Goal: Task Accomplishment & Management: Manage account settings

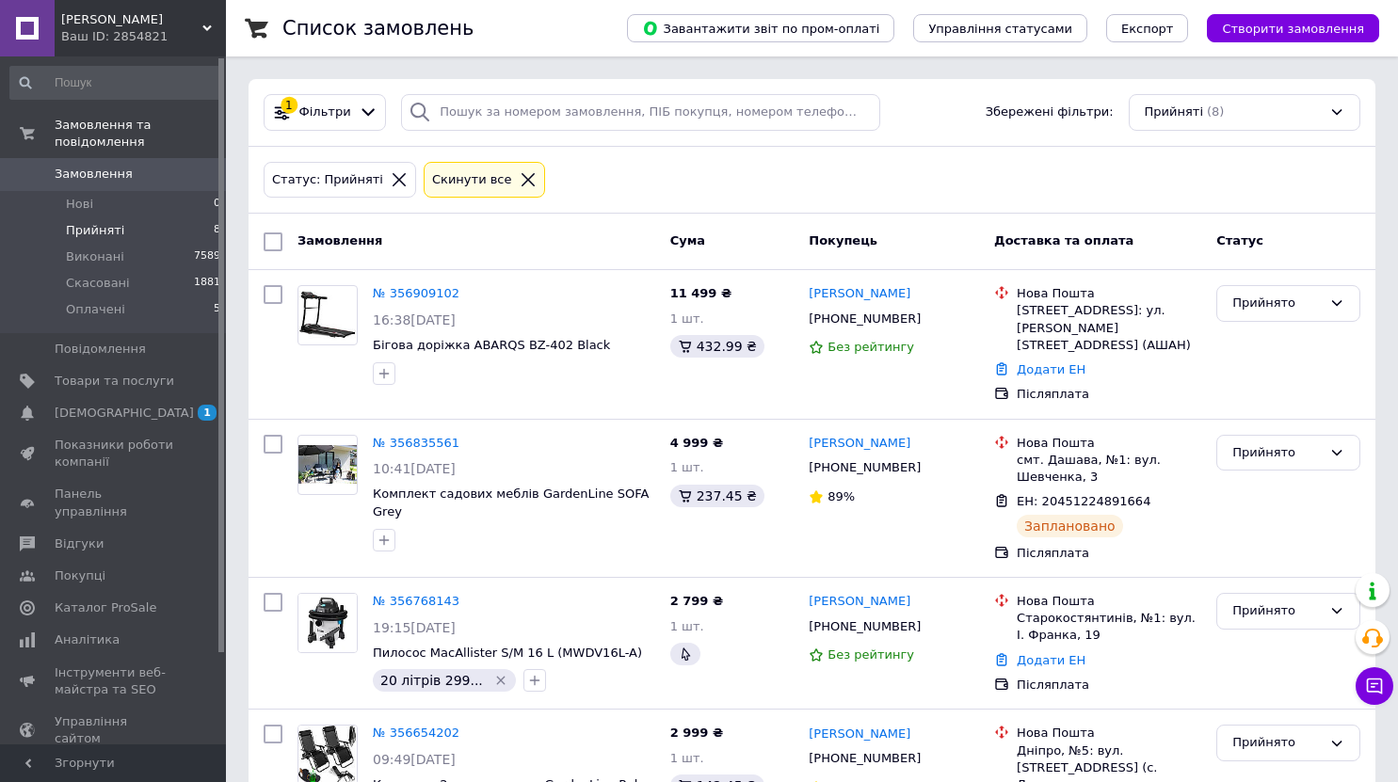
click at [107, 222] on span "Прийняті" at bounding box center [95, 230] width 58 height 17
drag, startPoint x: 829, startPoint y: 319, endPoint x: 898, endPoint y: 321, distance: 68.7
click at [900, 322] on div "[PHONE_NUMBER]" at bounding box center [894, 319] width 174 height 21
copy div "0662346767"
drag, startPoint x: 1026, startPoint y: 363, endPoint x: 1033, endPoint y: 355, distance: 10.7
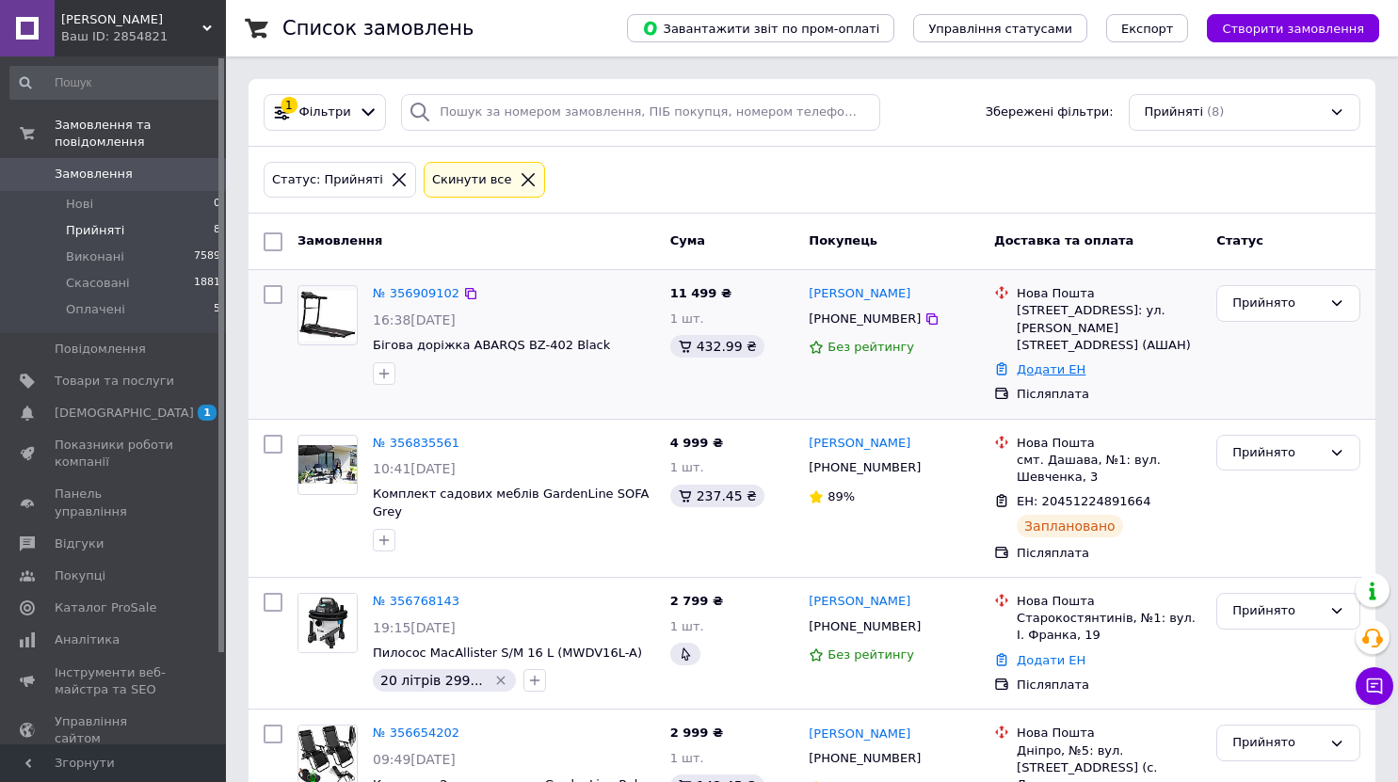
click at [1027, 362] on div "Додати ЕН" at bounding box center [1109, 370] width 192 height 25
click at [1034, 362] on link "Додати ЕН" at bounding box center [1051, 369] width 69 height 14
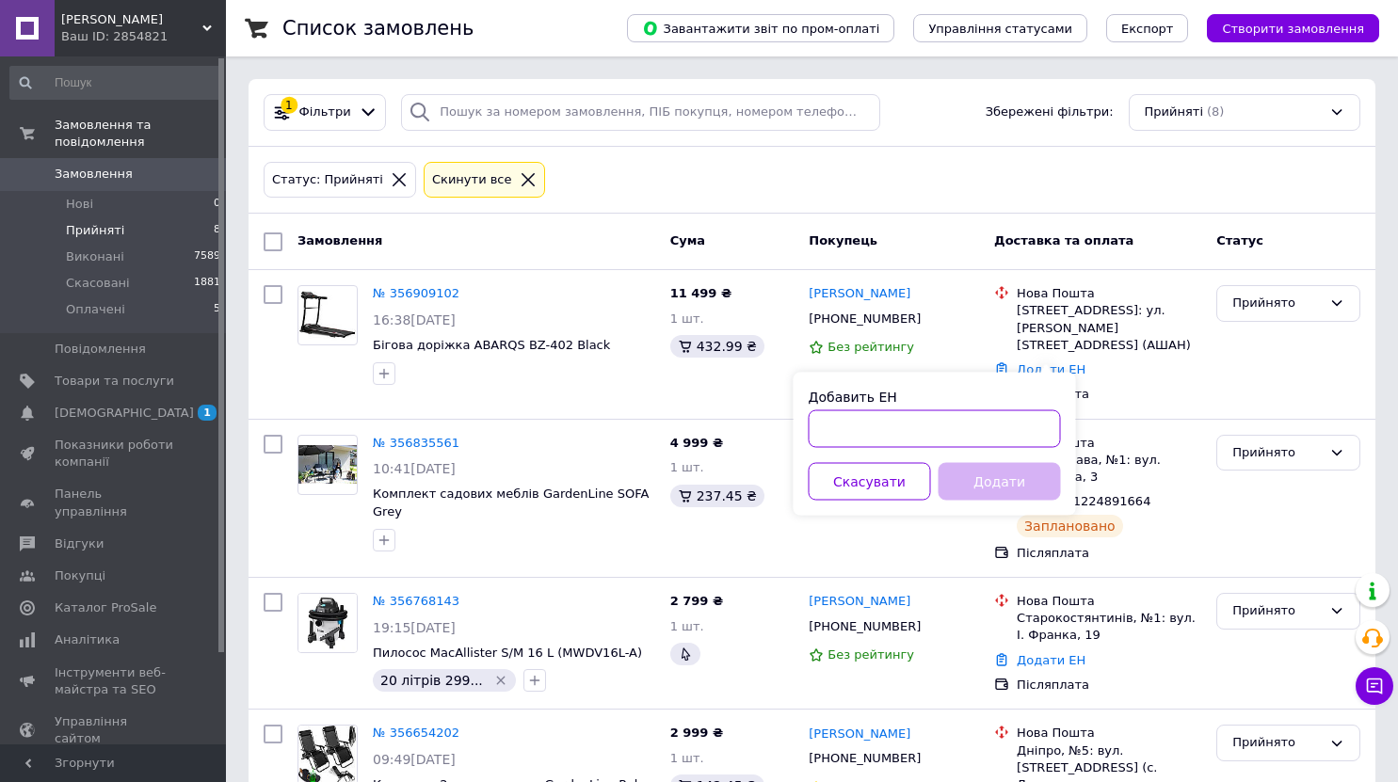
click at [957, 410] on input "Добавить ЕН" at bounding box center [935, 429] width 252 height 38
paste input "20451225267929"
type input "20451225267929"
click at [972, 480] on button "Додати" at bounding box center [1000, 482] width 122 height 38
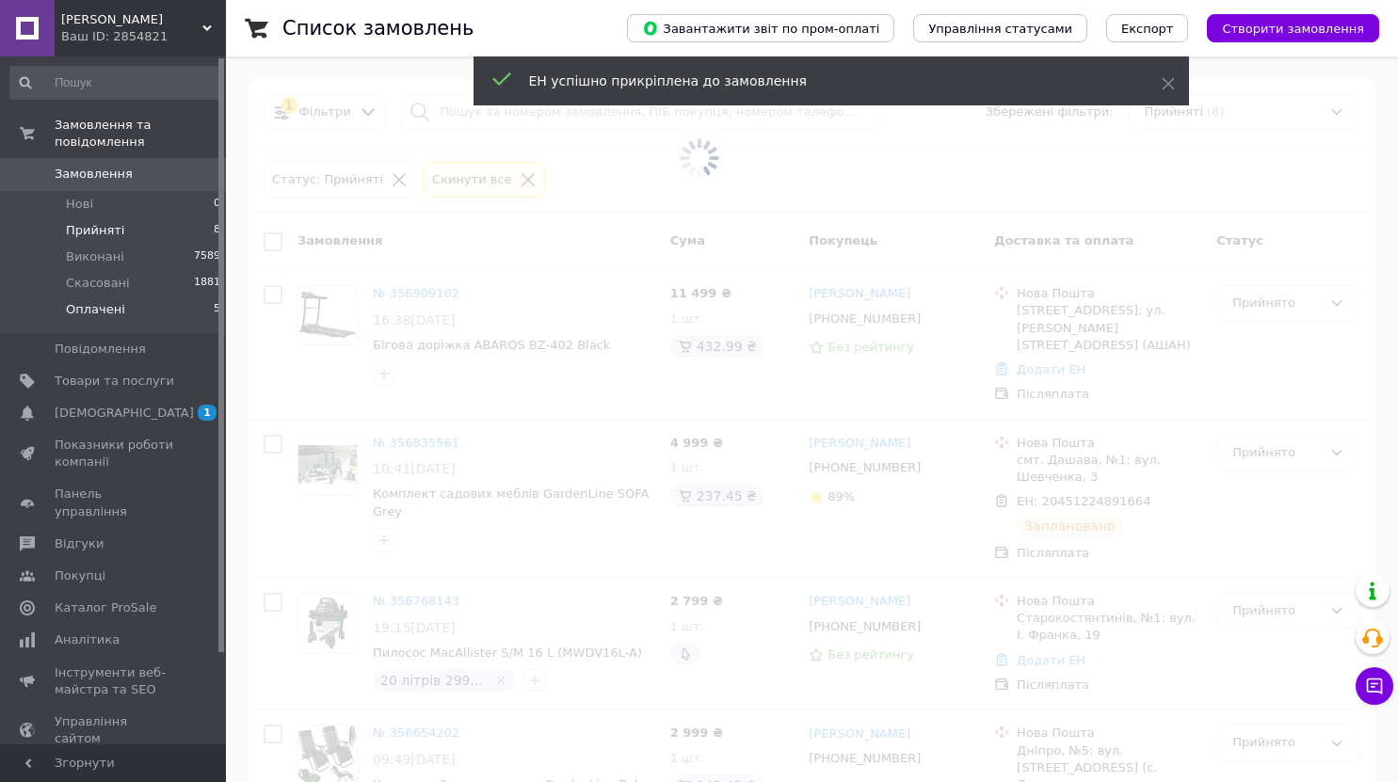
click at [88, 306] on li "Оплачені 5" at bounding box center [116, 315] width 232 height 36
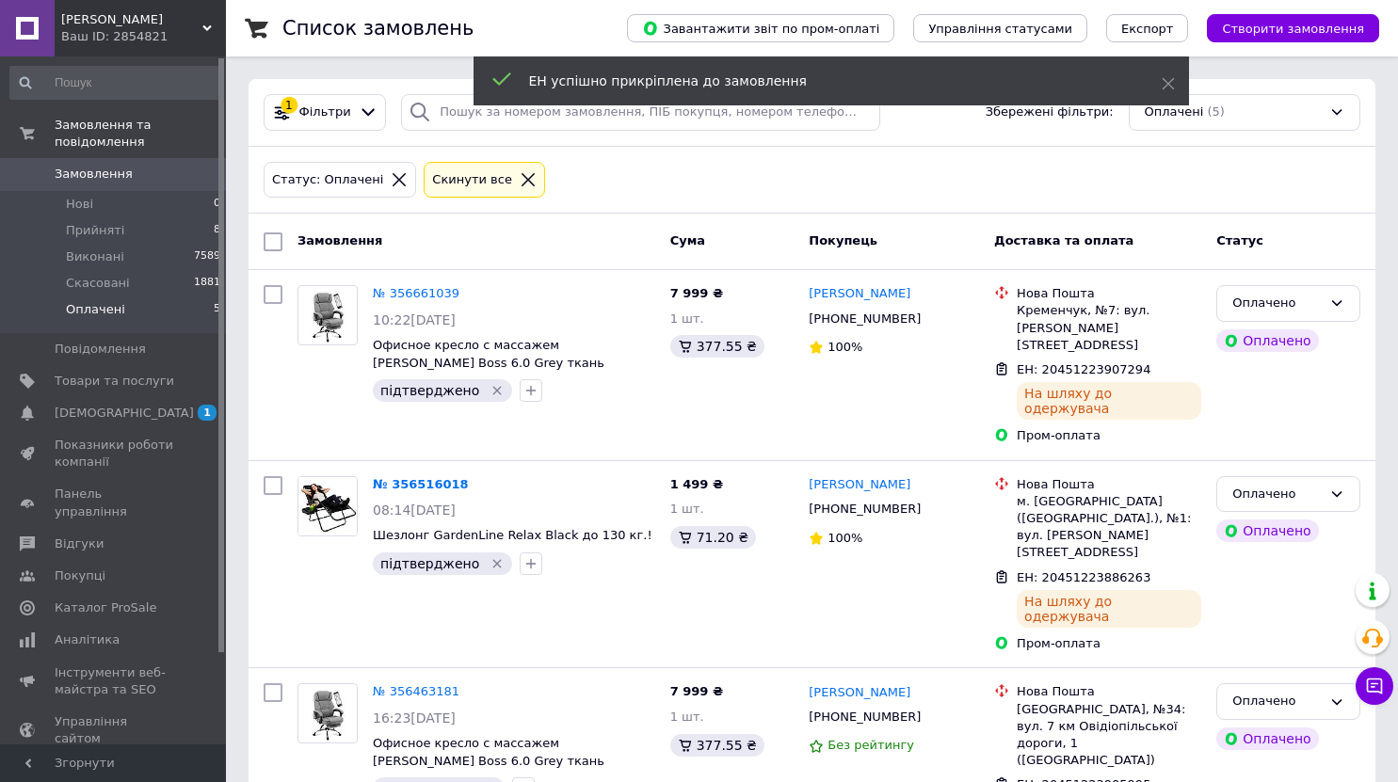
click at [114, 301] on span "Оплачені" at bounding box center [95, 309] width 59 height 17
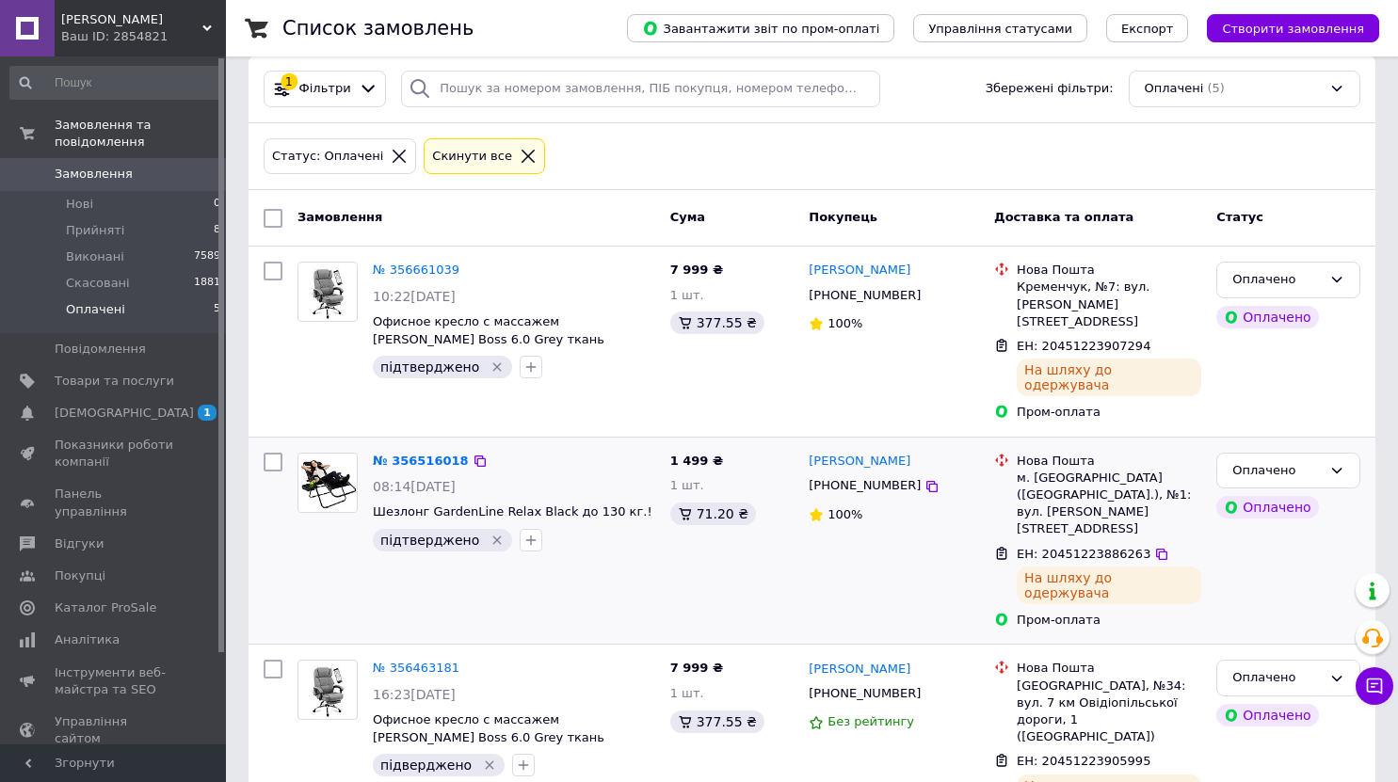
scroll to position [371, 0]
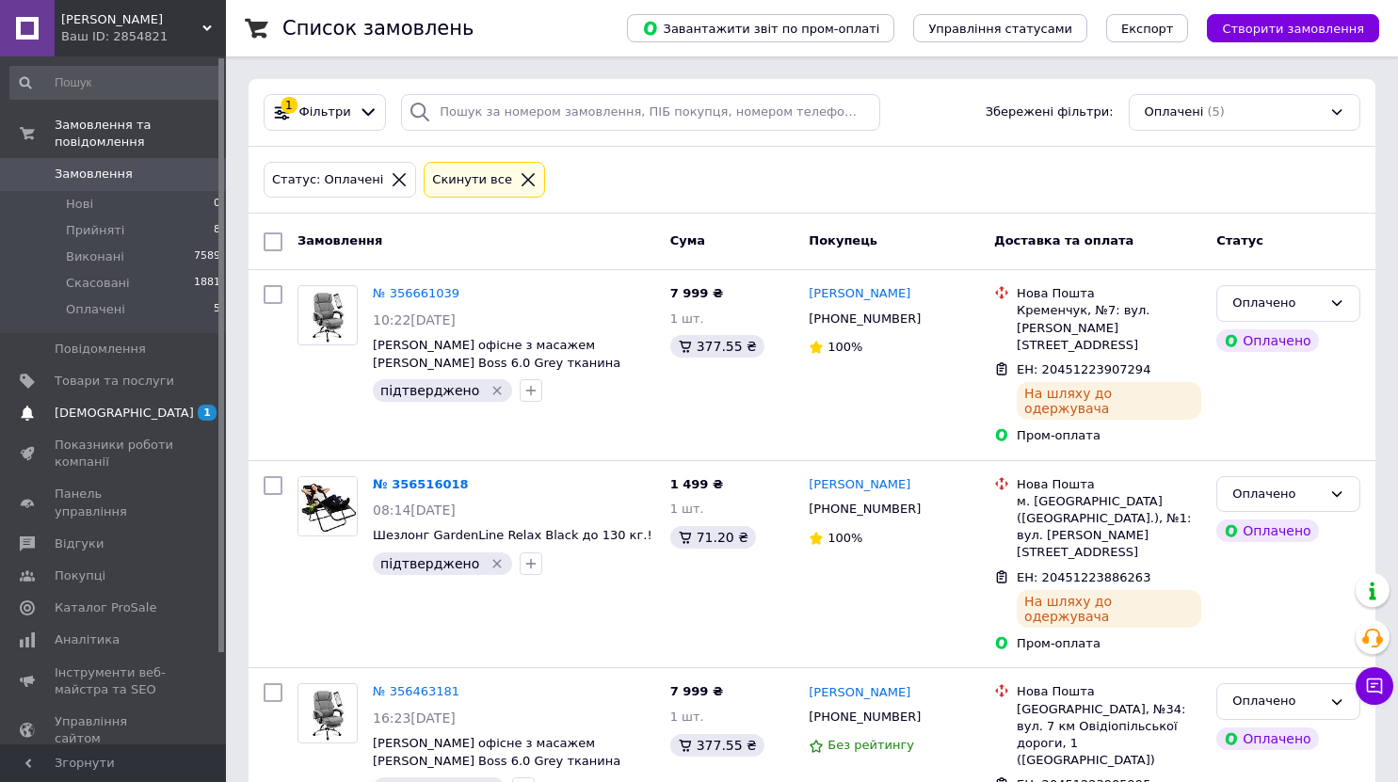
click at [92, 405] on span "[DEMOGRAPHIC_DATA]" at bounding box center [124, 413] width 139 height 17
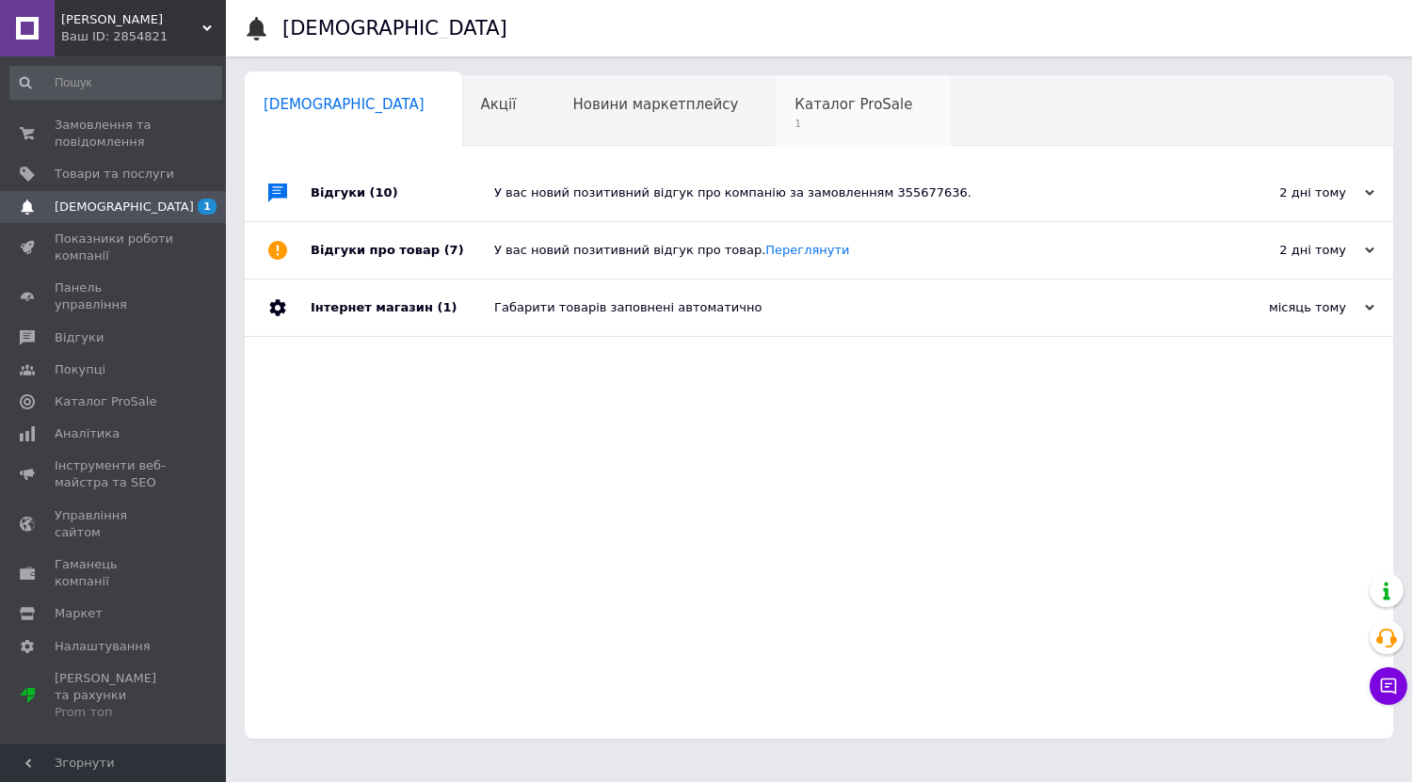
click at [776, 114] on div "Каталог ProSale 1" at bounding box center [863, 112] width 174 height 72
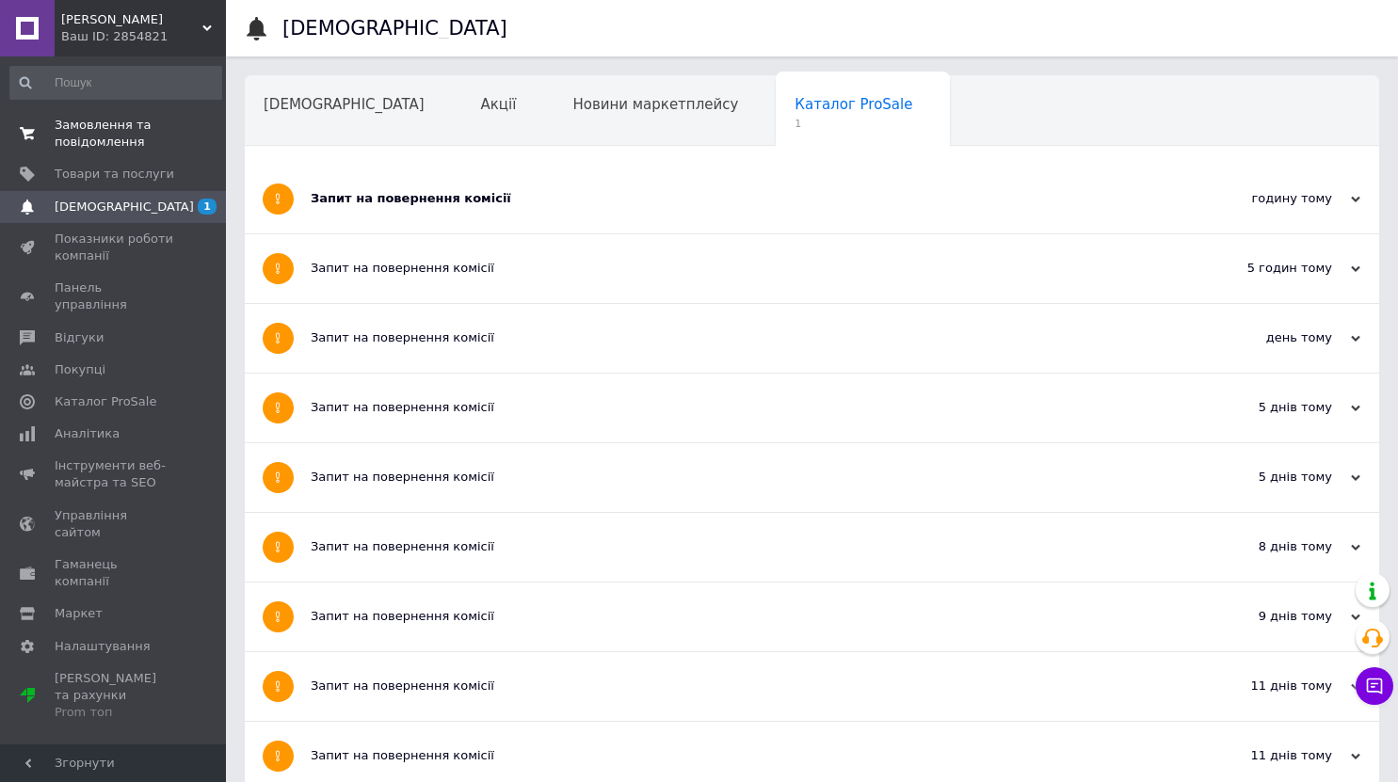
click at [128, 118] on span "Замовлення та повідомлення" at bounding box center [115, 134] width 120 height 34
